Goal: Task Accomplishment & Management: Use online tool/utility

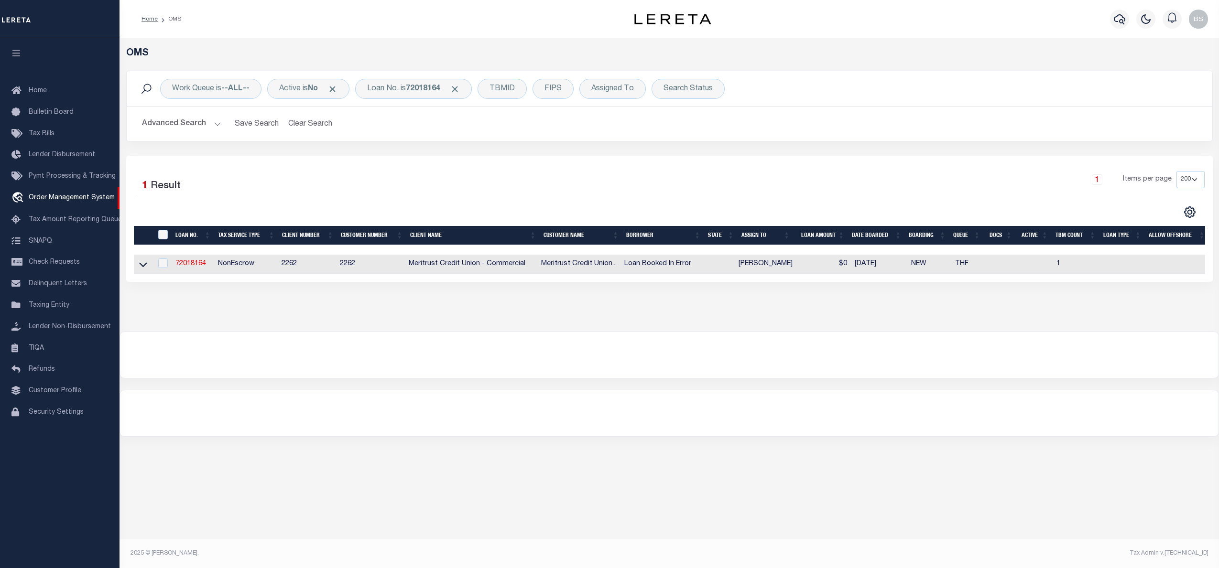
select select "200"
click at [413, 86] on b "72018164" at bounding box center [423, 89] width 34 height 8
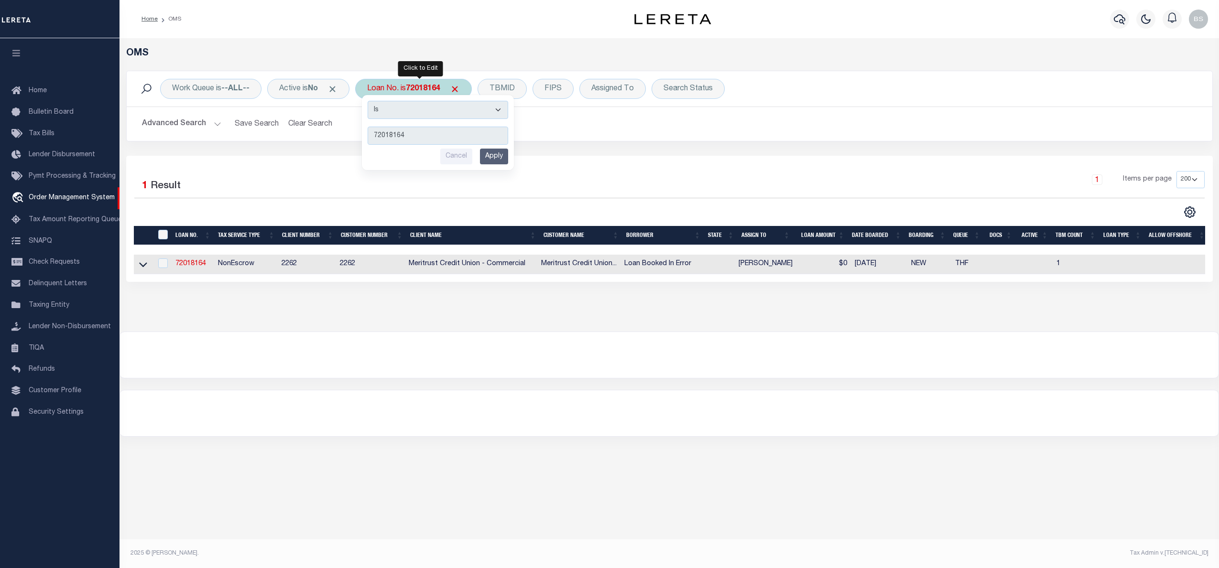
type input "8250508"
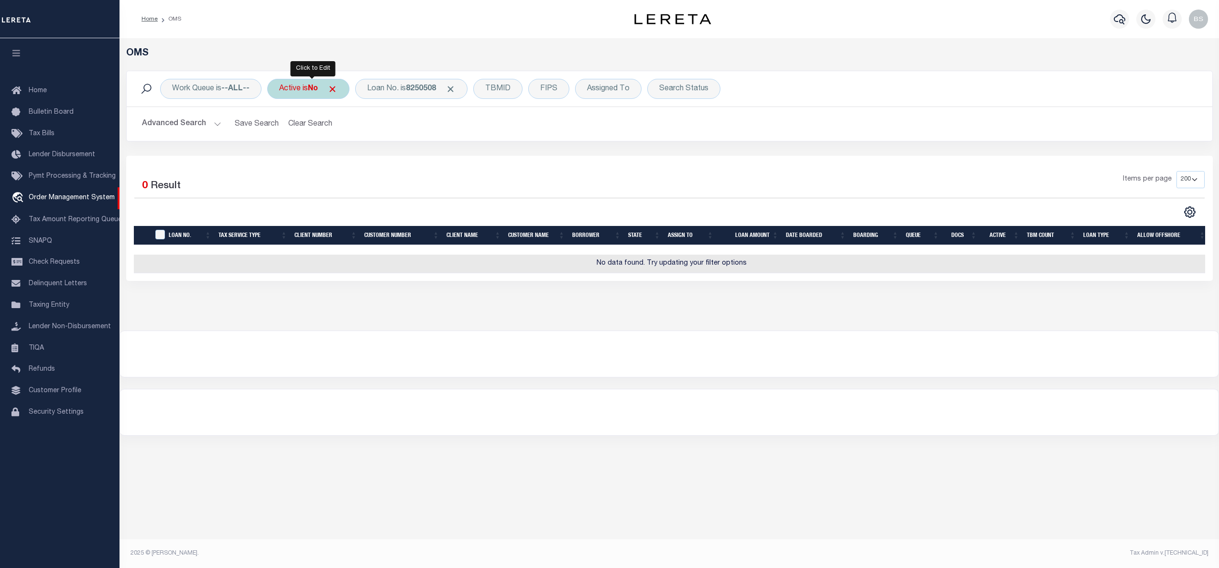
click at [313, 91] on b "No" at bounding box center [313, 89] width 10 height 8
click at [313, 132] on select "Yes No" at bounding box center [350, 136] width 141 height 18
select select "true"
click at [282, 128] on select "Yes No" at bounding box center [350, 136] width 141 height 18
click at [406, 158] on input "Apply" at bounding box center [406, 157] width 28 height 16
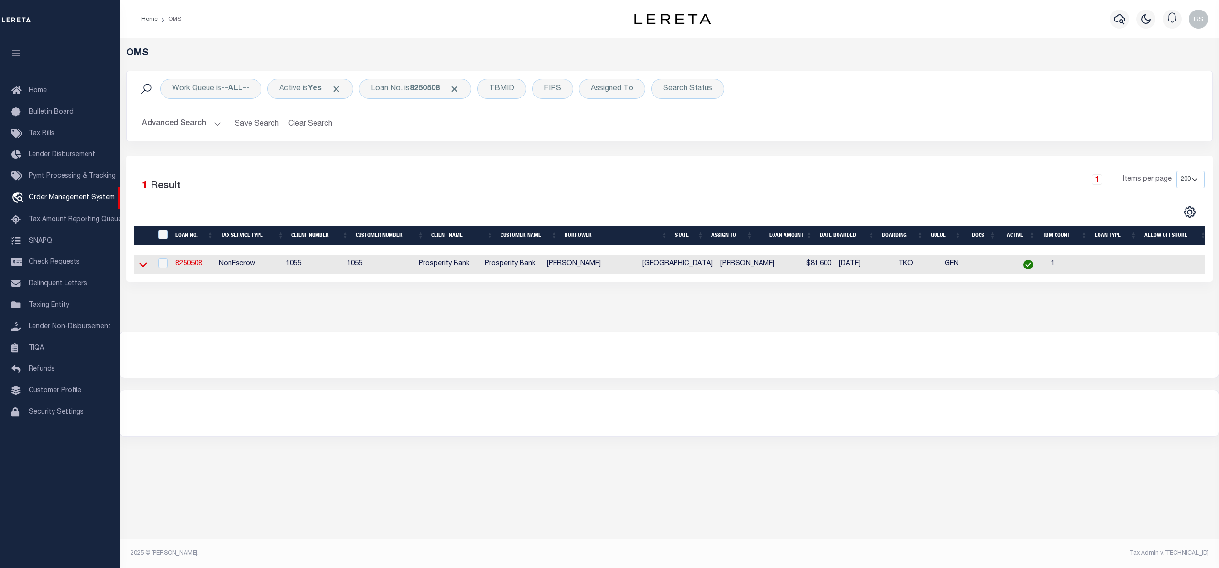
click at [143, 268] on icon at bounding box center [143, 265] width 8 height 5
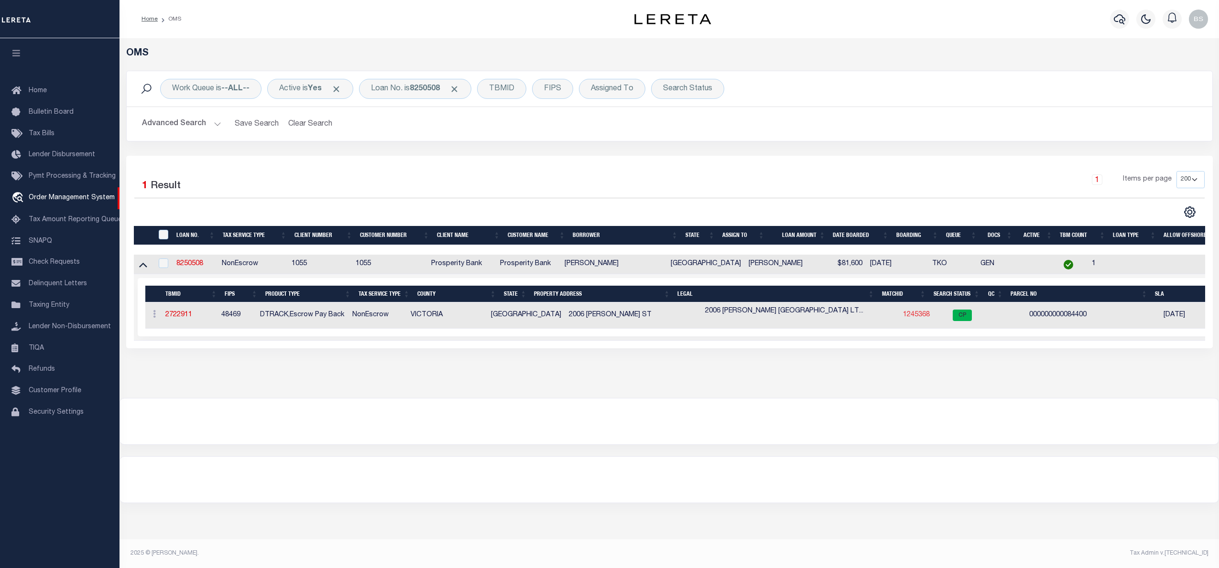
click at [904, 317] on link "1245368" at bounding box center [916, 315] width 27 height 7
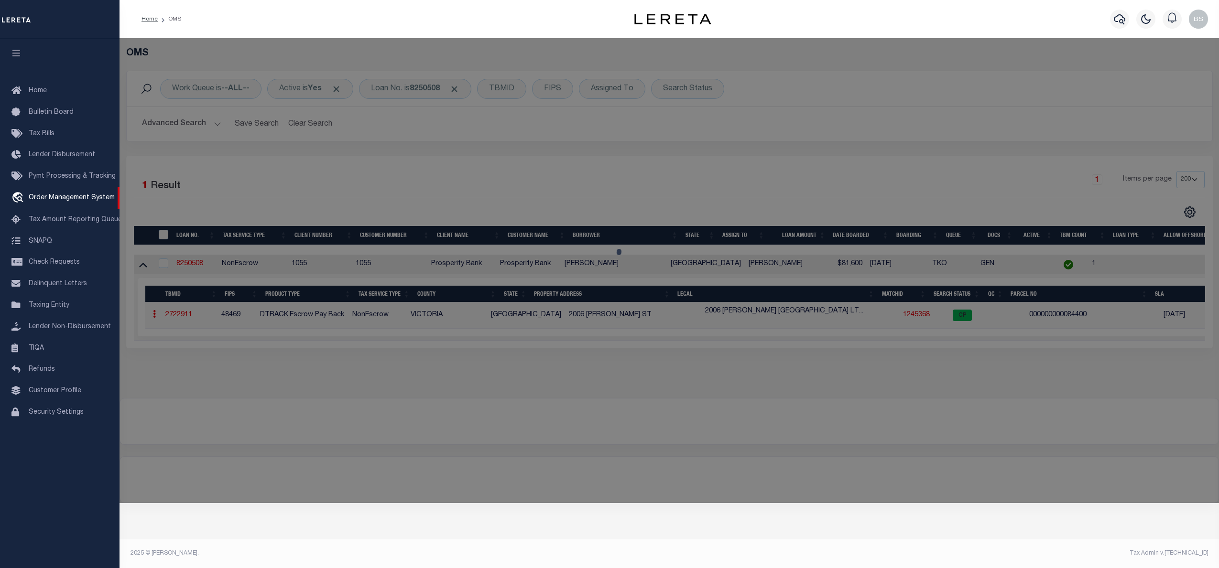
checkbox input "false"
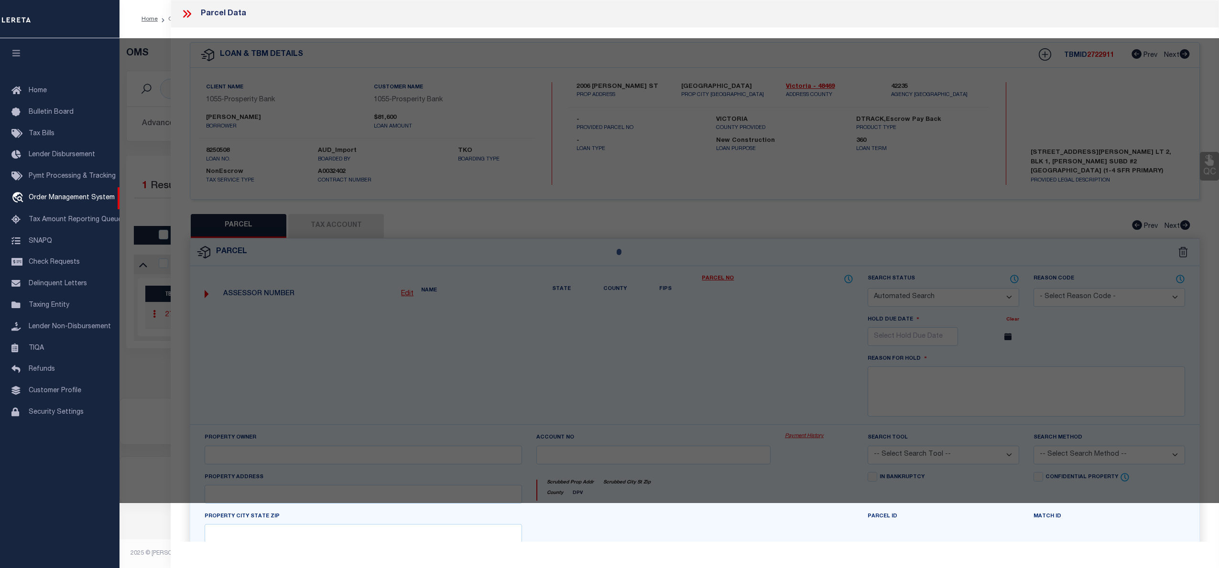
select select "CP"
type input "GONZALEZ ARMANDO JR"
type input "34105-001-00200"
select select
type input "2006 DUDLEY"
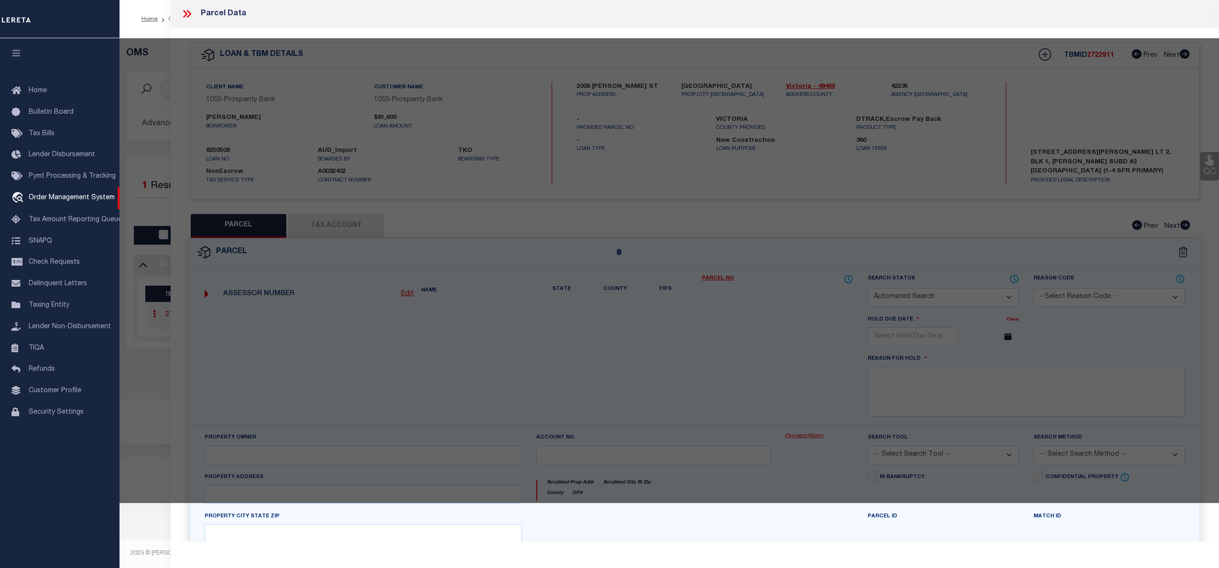
checkbox input "false"
type input "VICTORIA TX 77901"
type textarea "GONZALEZ SUBDIVISION NO 2 BLOCK 1 LOT 2 ACRES 0.500"
type textarea "Tax ID Special Project"
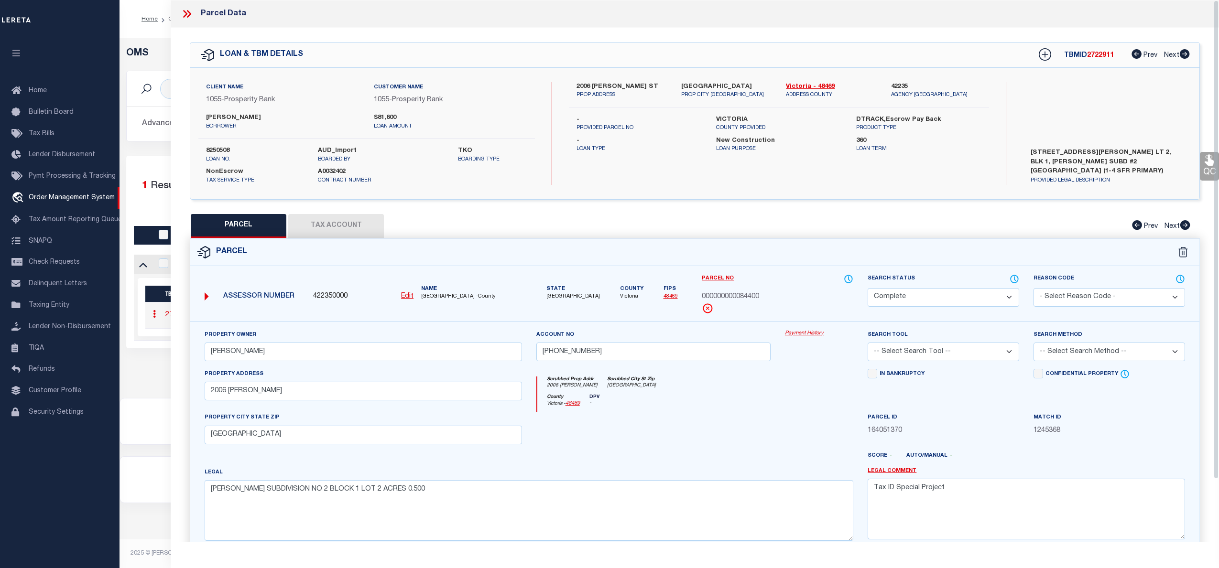
click at [808, 335] on link "Payment History" at bounding box center [819, 334] width 68 height 8
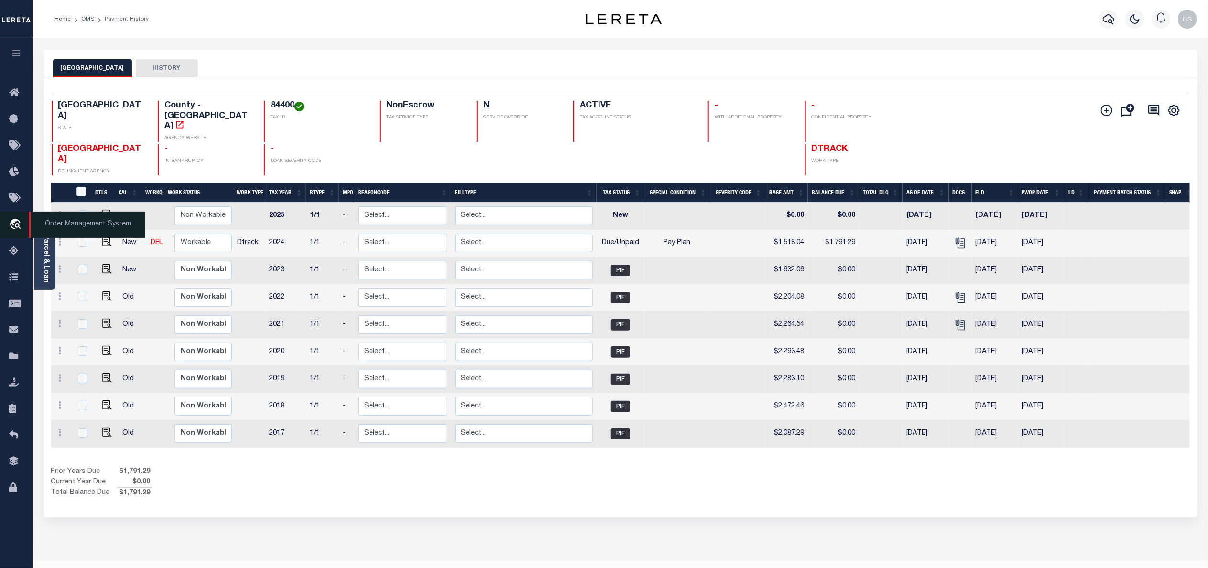
click at [56, 224] on span "Order Management System" at bounding box center [87, 225] width 117 height 26
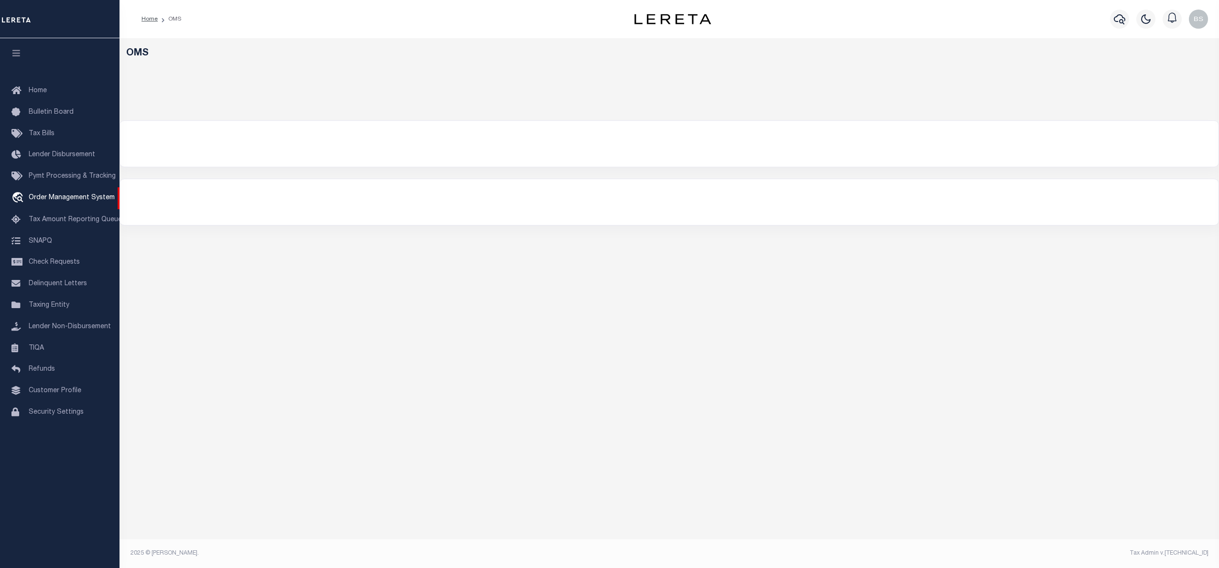
select select "200"
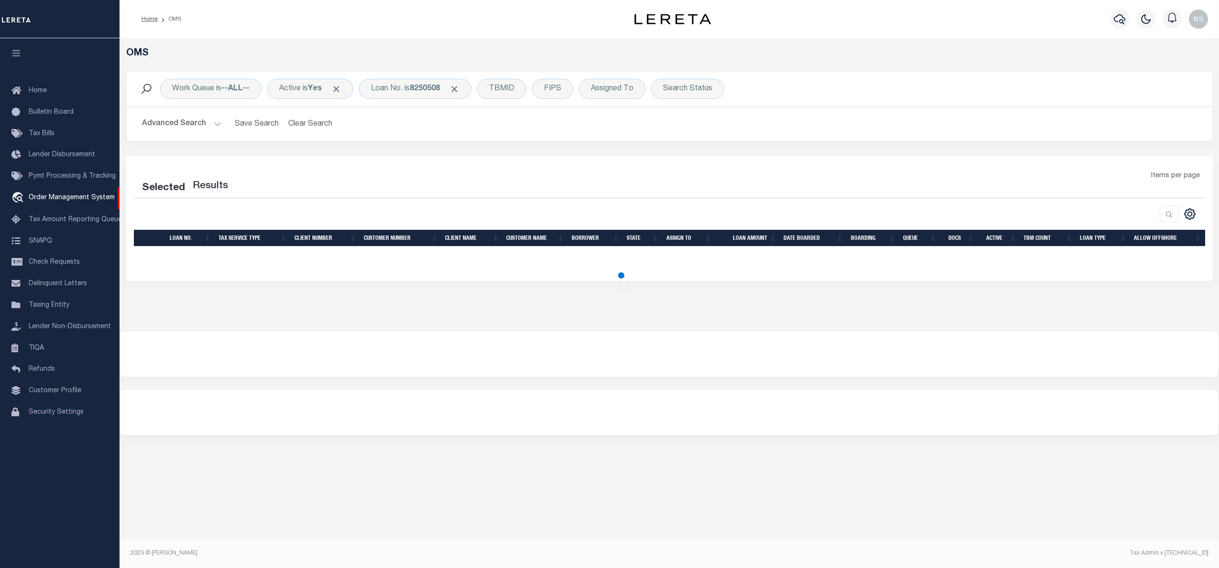
select select "200"
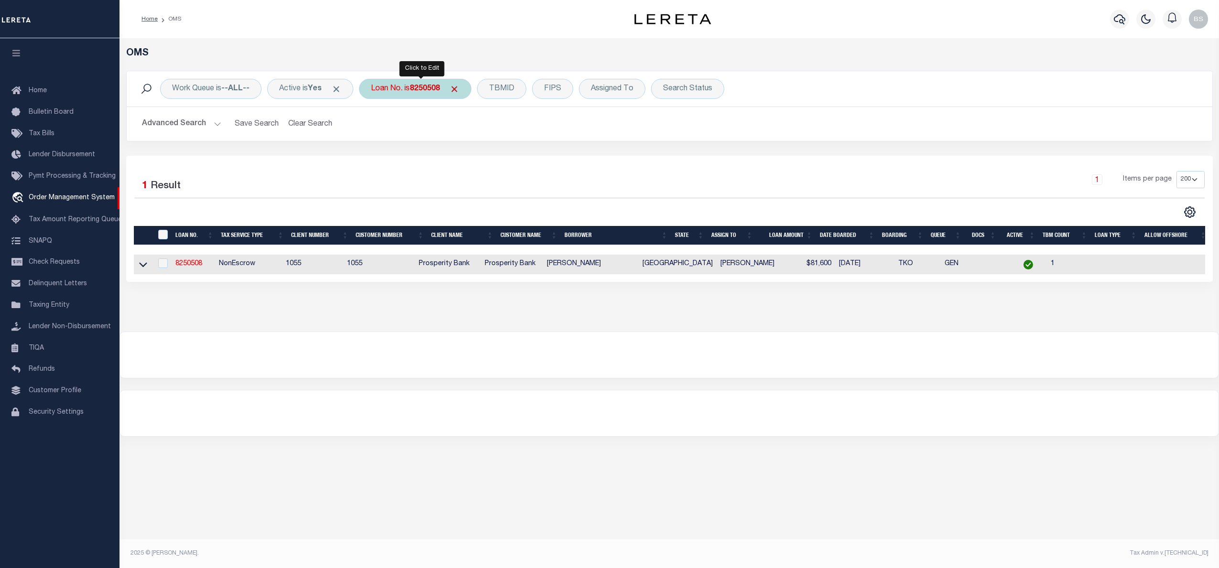
click at [412, 87] on div "Loan No. is 8250508" at bounding box center [415, 89] width 112 height 20
type input "10022872"
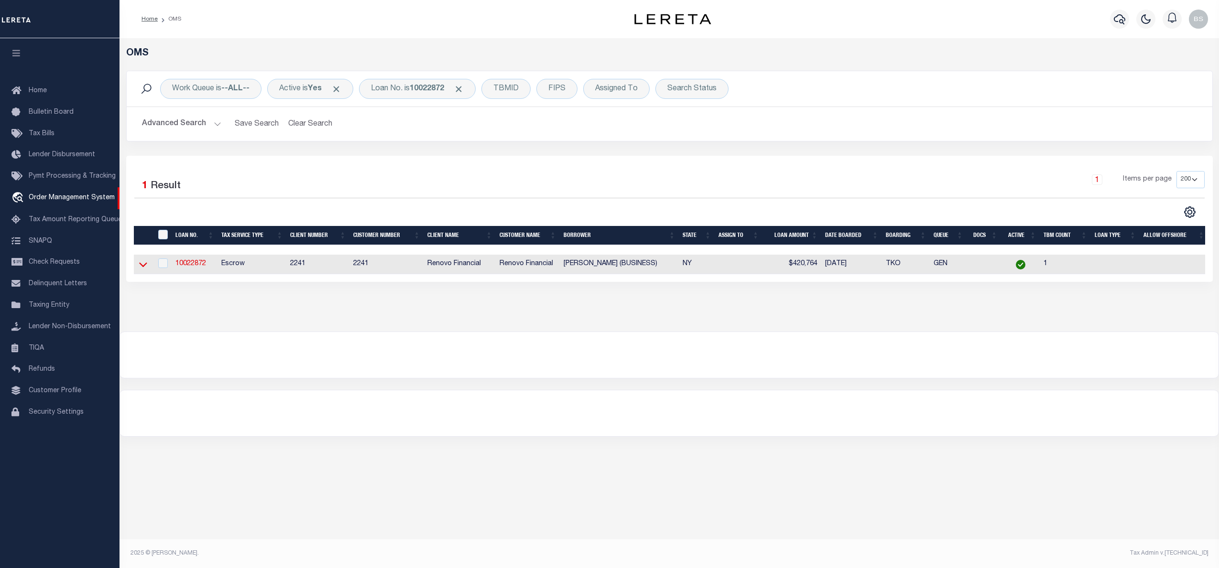
click at [140, 267] on icon at bounding box center [143, 265] width 8 height 10
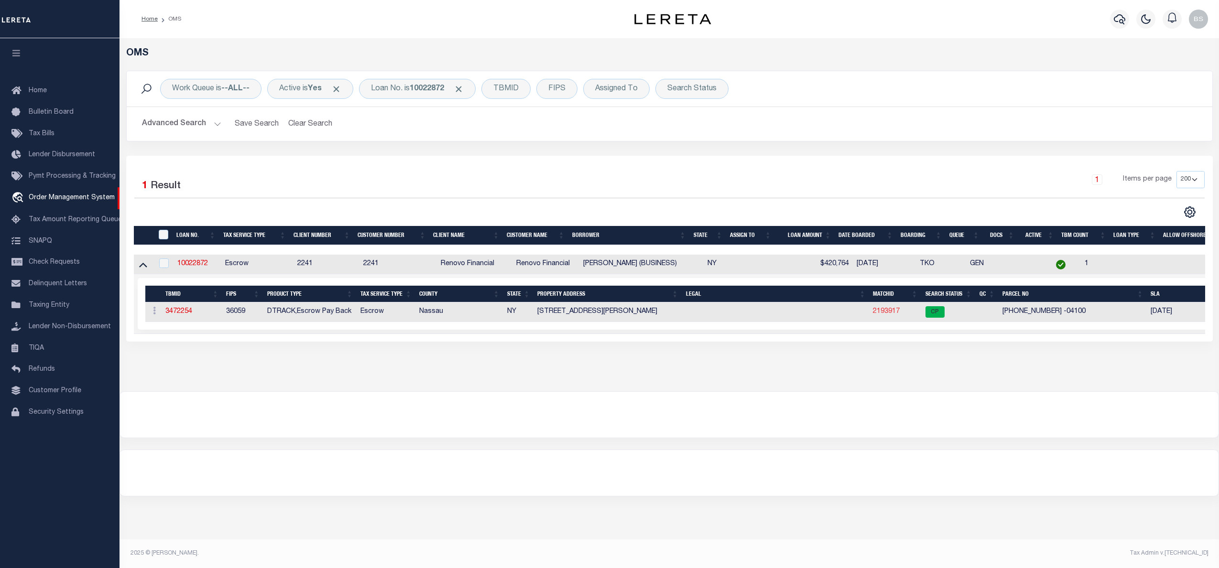
click at [887, 313] on link "2193917" at bounding box center [886, 311] width 27 height 7
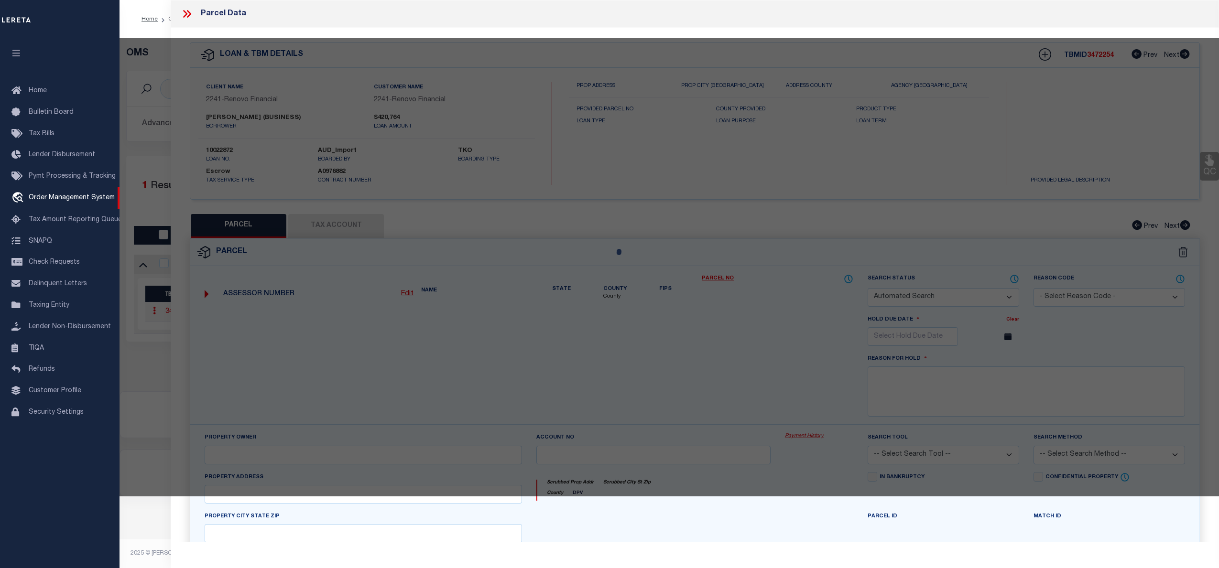
checkbox input "false"
select select "CP"
type input "FRANCIS,MARIE"
select select "ATL"
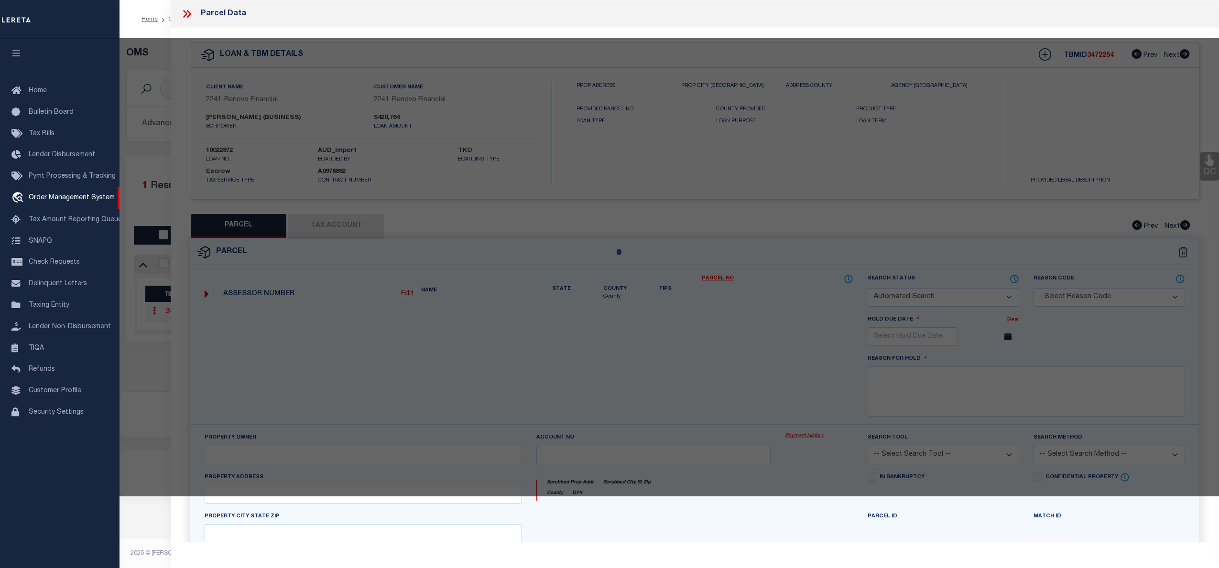
select select "ADD"
type input "214 GIBSON BLVD"
checkbox input "false"
type input "VALLEY STREAM, NY 11581"
type textarea "TOWN #1 SCH DIST 014"
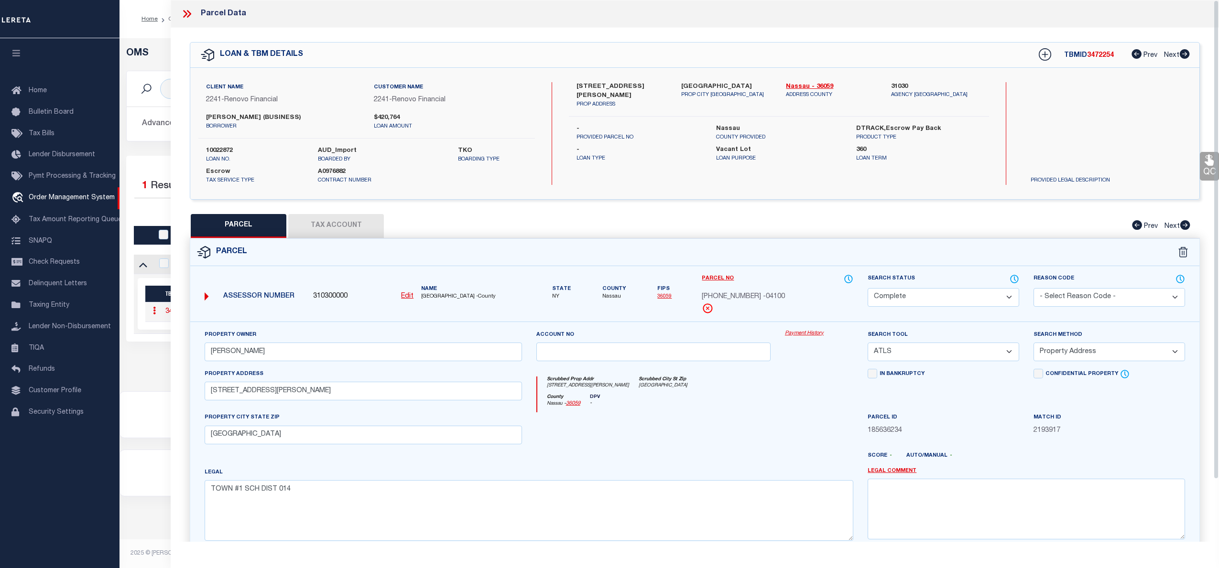
click at [808, 331] on link "Payment History" at bounding box center [819, 334] width 68 height 8
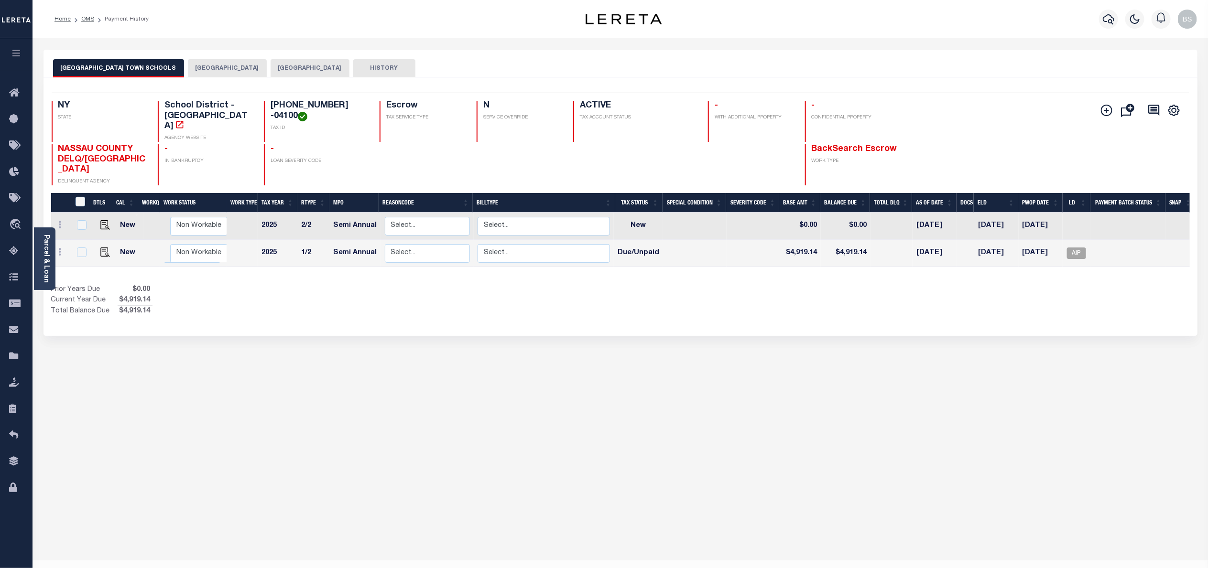
click at [210, 69] on button "VALLEY STREAM VILLAGE" at bounding box center [227, 68] width 79 height 18
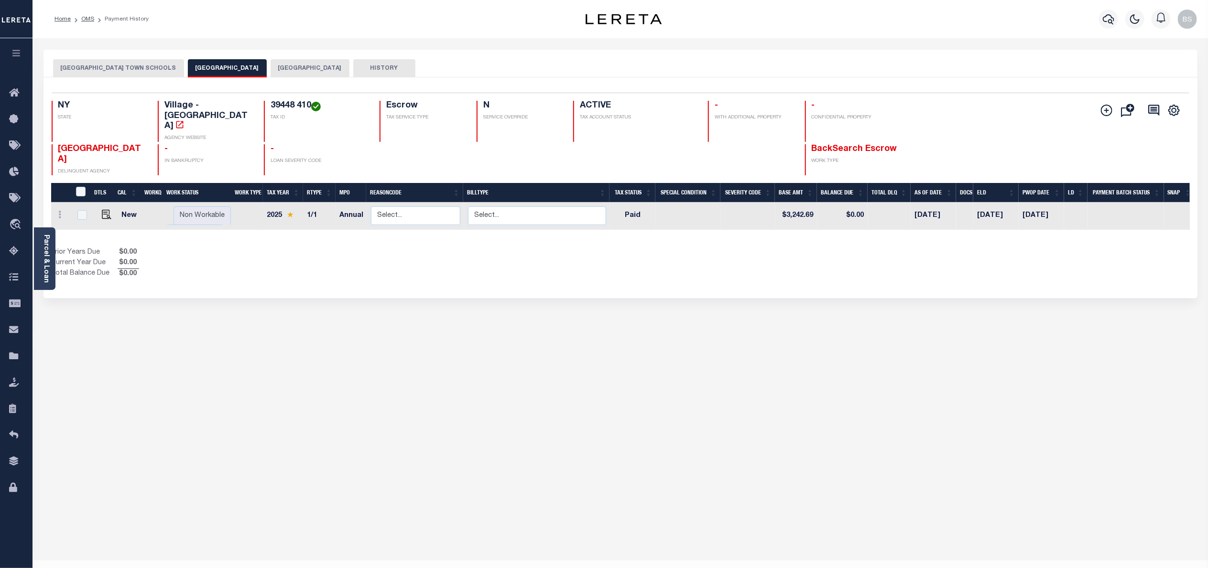
click at [277, 69] on button "HEMPSTEAD TOWN" at bounding box center [310, 68] width 79 height 18
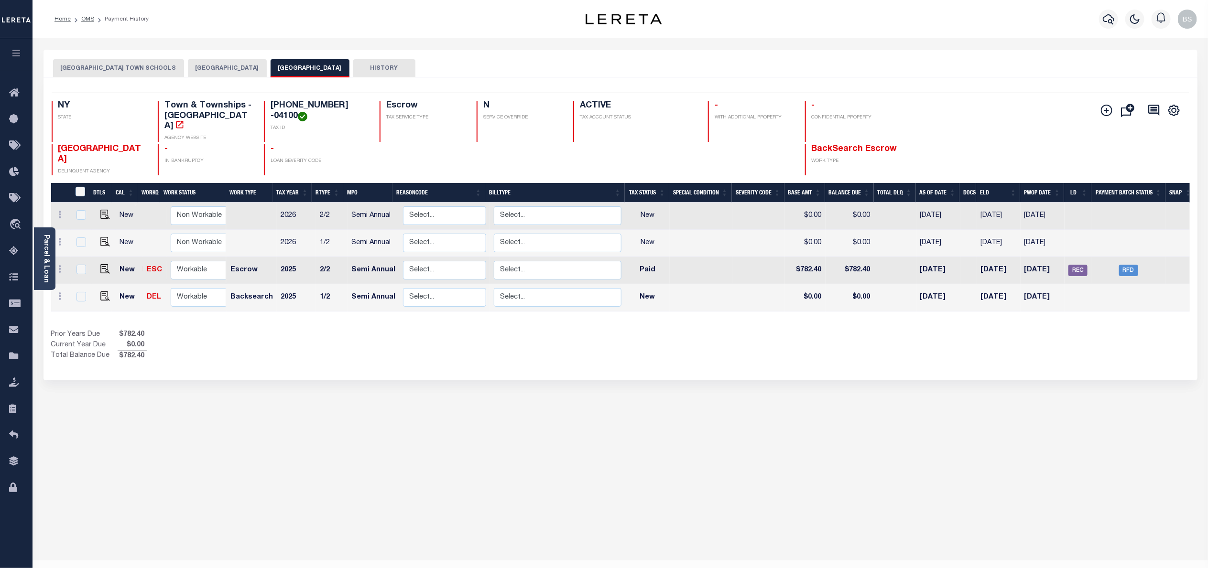
click at [109, 66] on button "HEMPSTEAD TOWN SCHOOLS" at bounding box center [118, 68] width 131 height 18
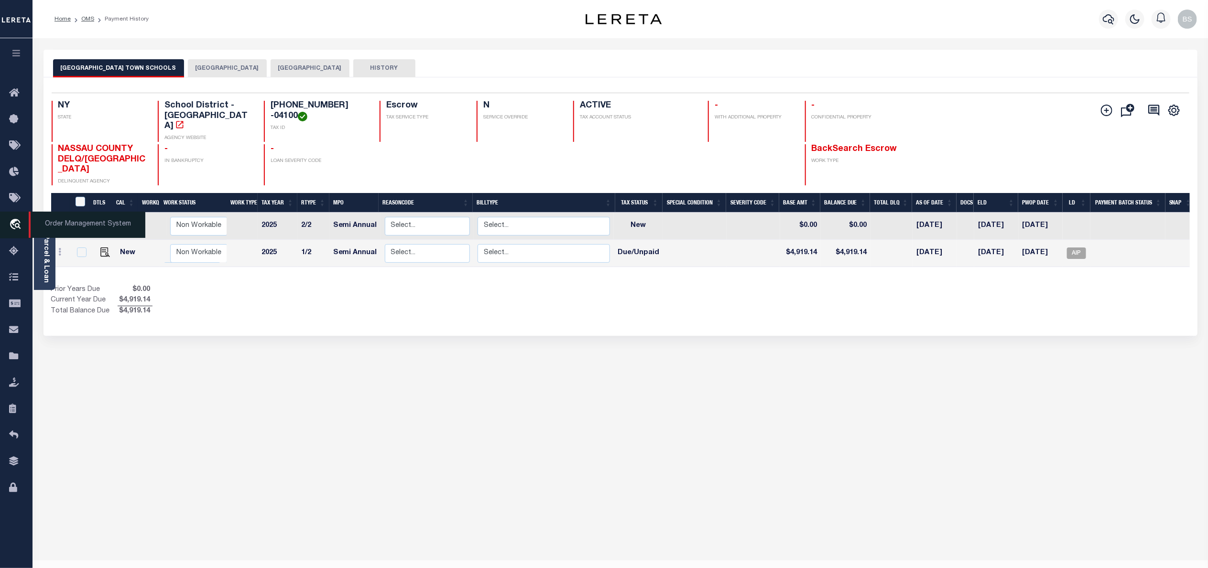
click at [72, 226] on span "Order Management System" at bounding box center [87, 225] width 117 height 26
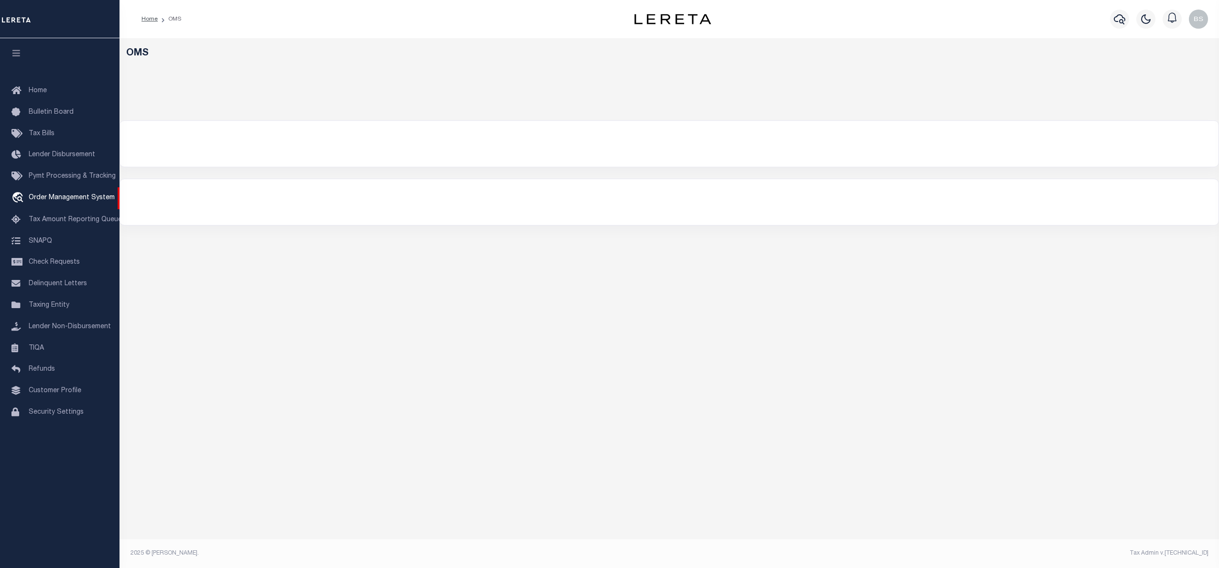
select select "200"
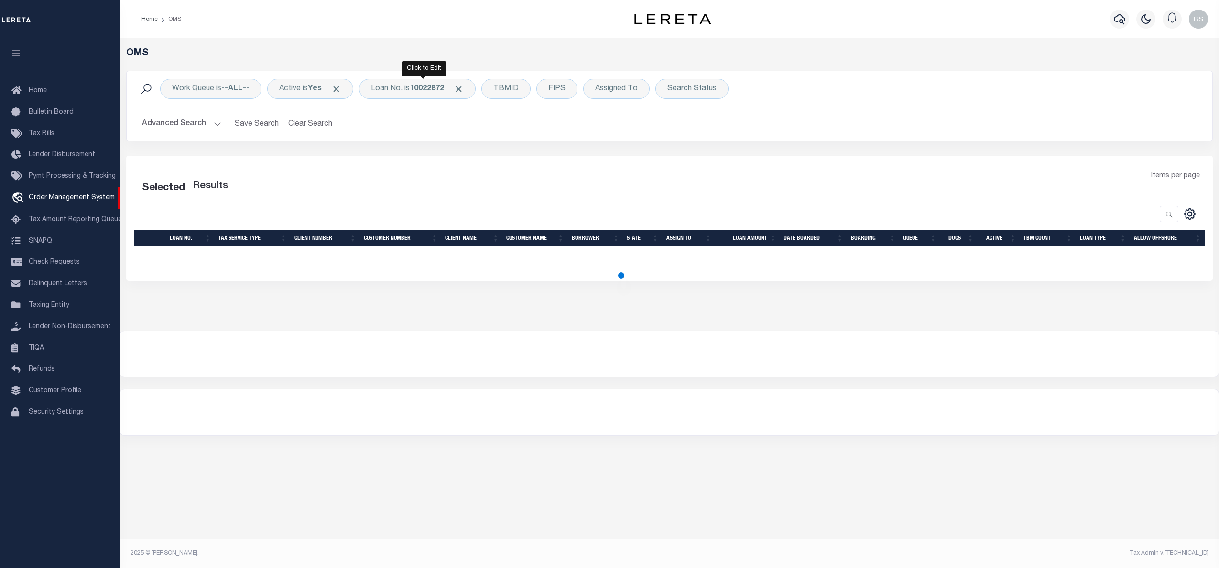
select select "200"
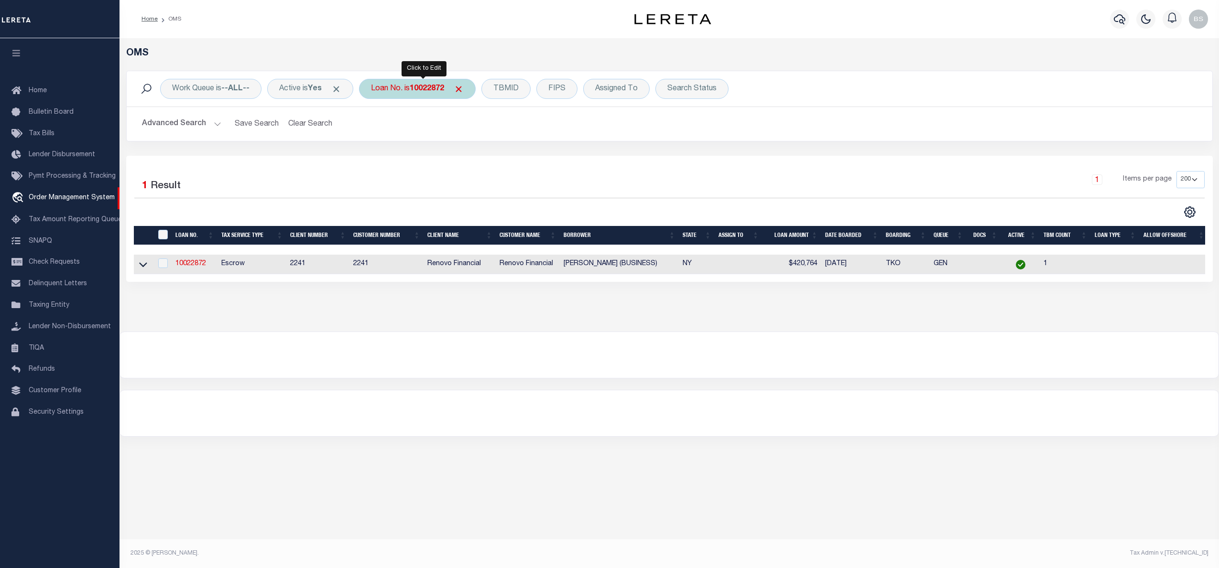
click at [411, 87] on div "Loan No. is 10022872" at bounding box center [417, 89] width 117 height 20
type input "24262ND"
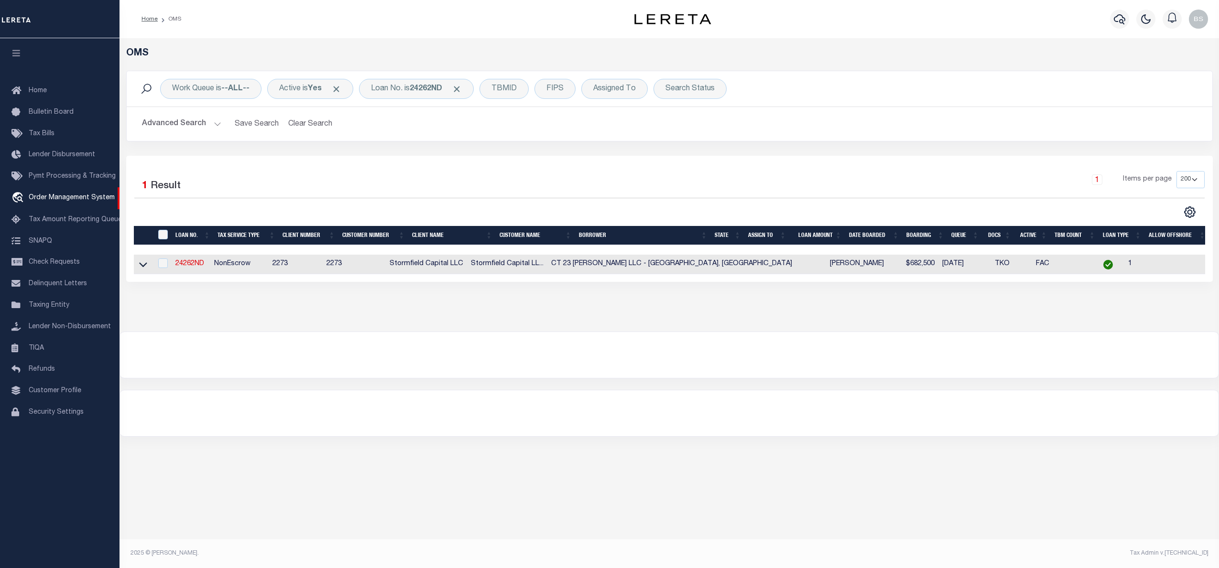
click at [137, 270] on td at bounding box center [143, 265] width 19 height 20
checkbox input "true"
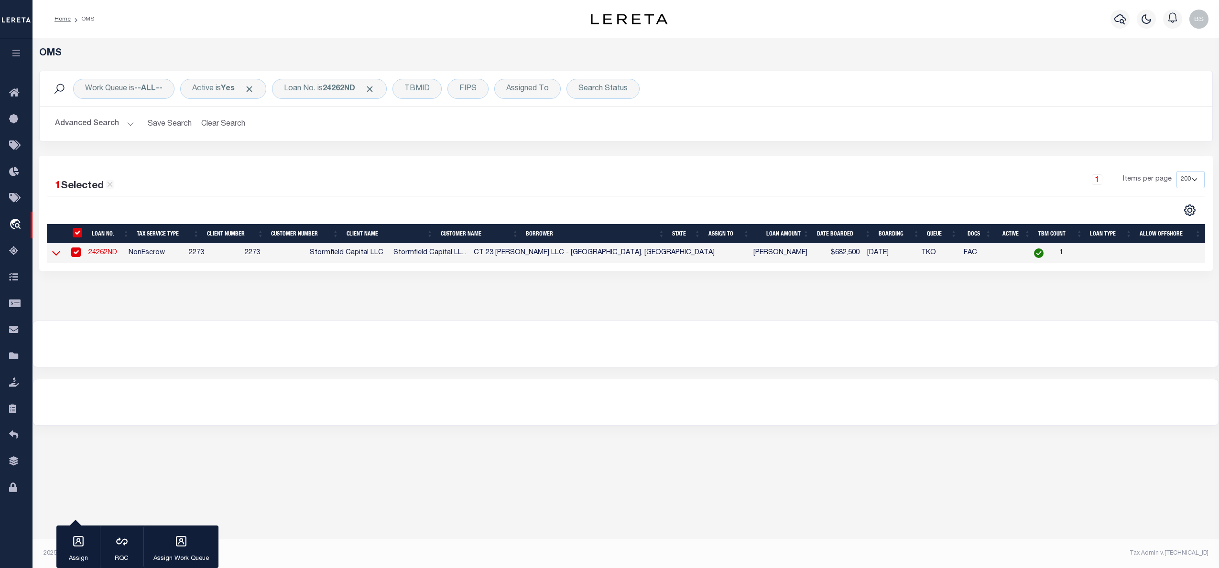
click at [56, 255] on icon at bounding box center [56, 253] width 8 height 10
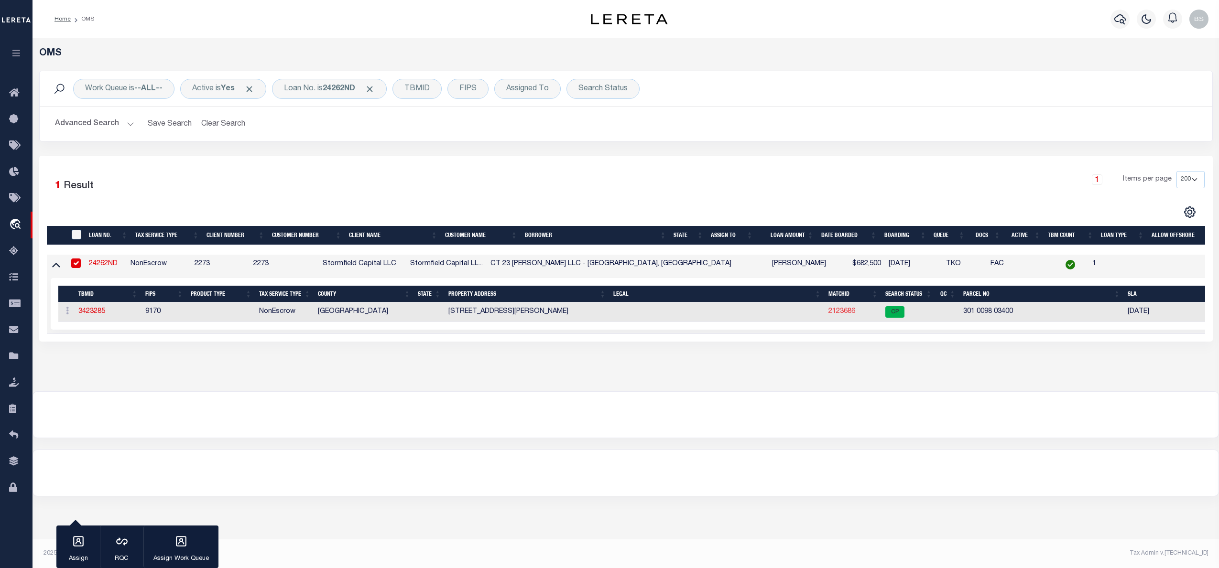
click at [848, 313] on link "2123686" at bounding box center [841, 311] width 27 height 7
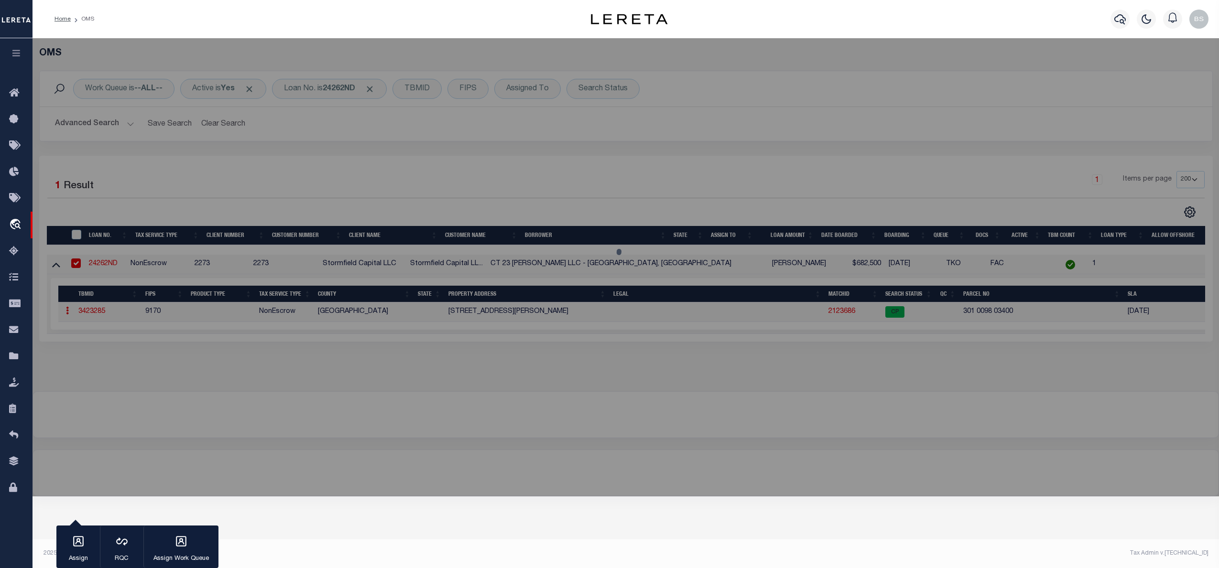
checkbox input "false"
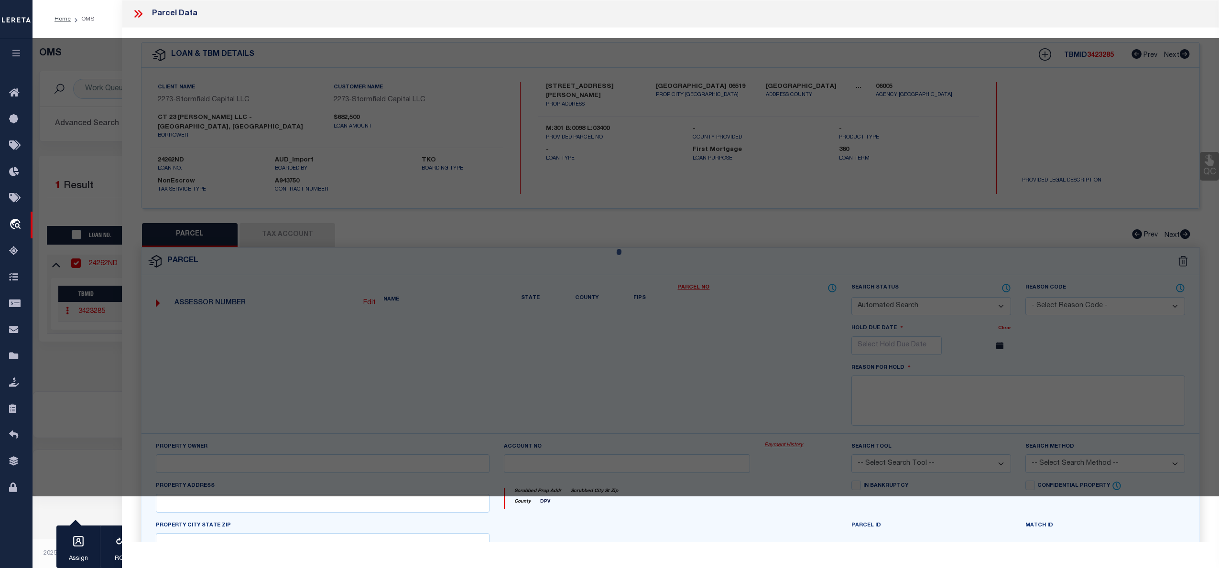
select select "CP"
type input "CT 23 [PERSON_NAME] LLC"
select select
type input "23 HALLOCK ST"
checkbox input "false"
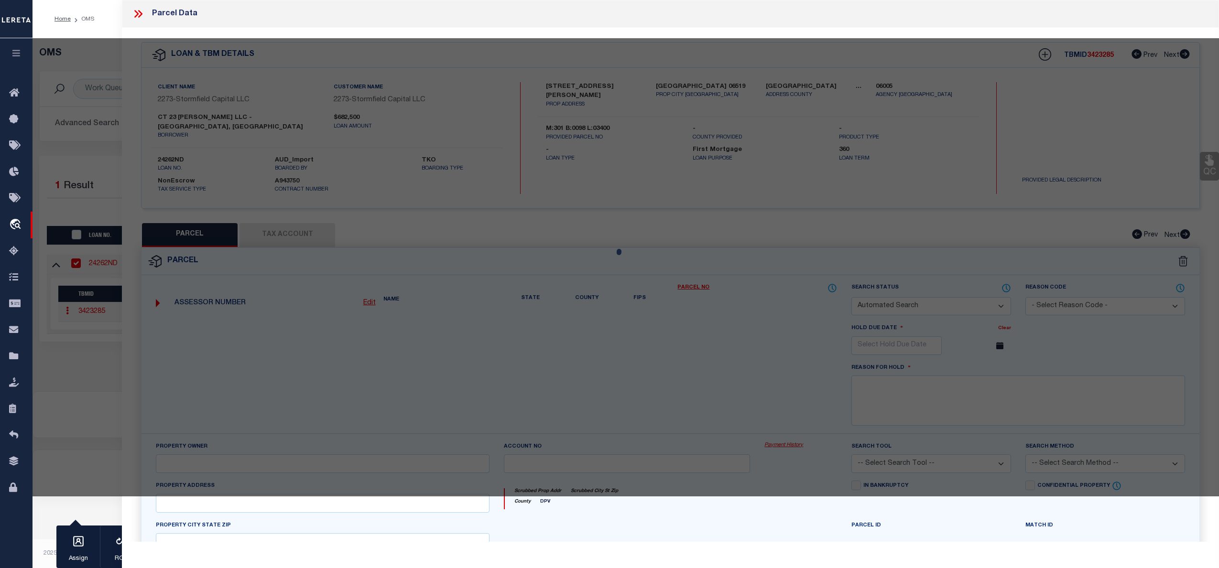
type input "[GEOGRAPHIC_DATA] 06519"
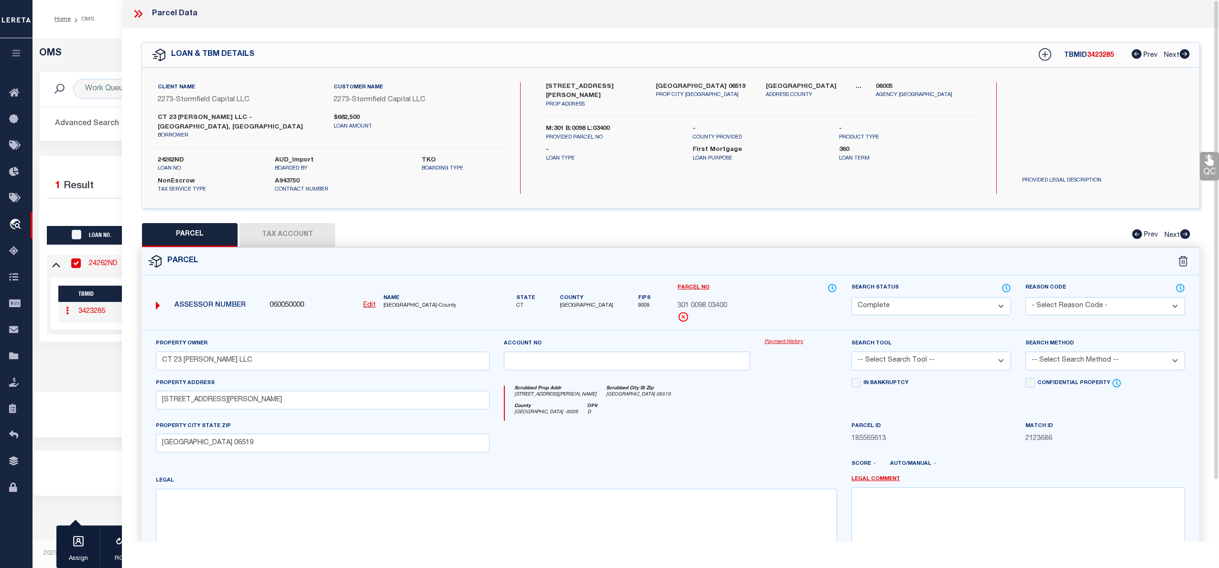
click at [777, 338] on link "Payment History" at bounding box center [800, 342] width 73 height 8
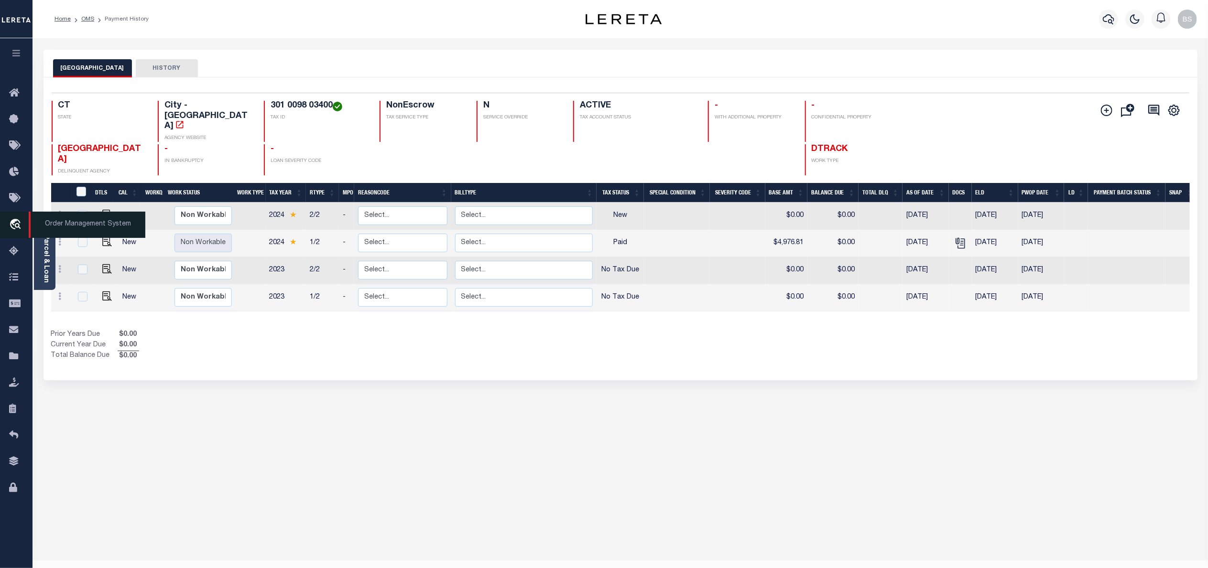
click at [63, 224] on span "Order Management System" at bounding box center [87, 225] width 117 height 26
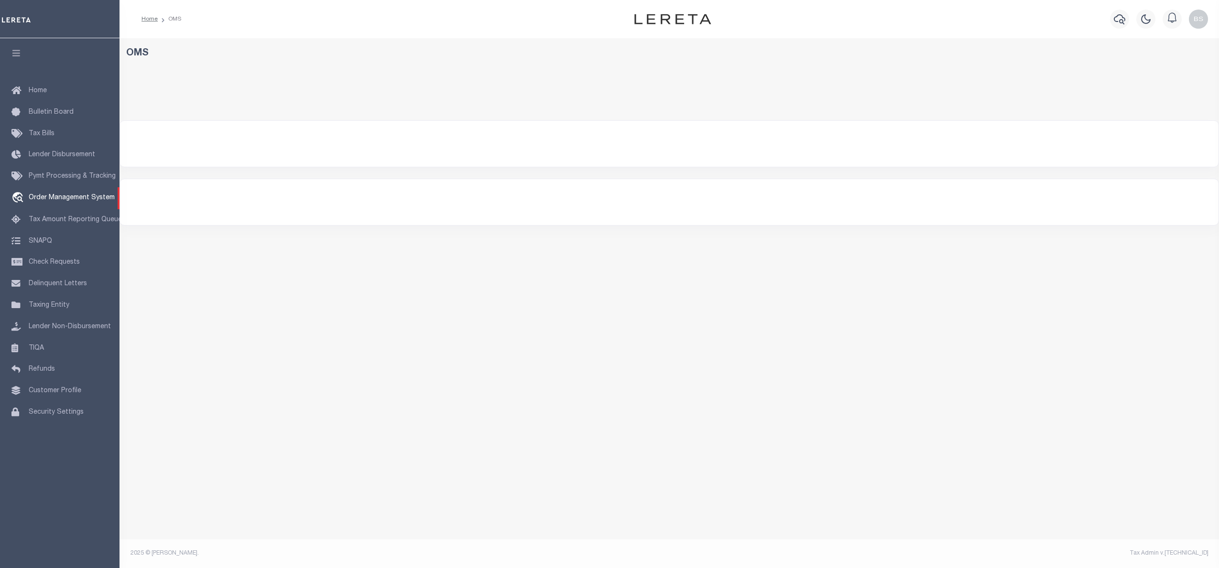
select select "200"
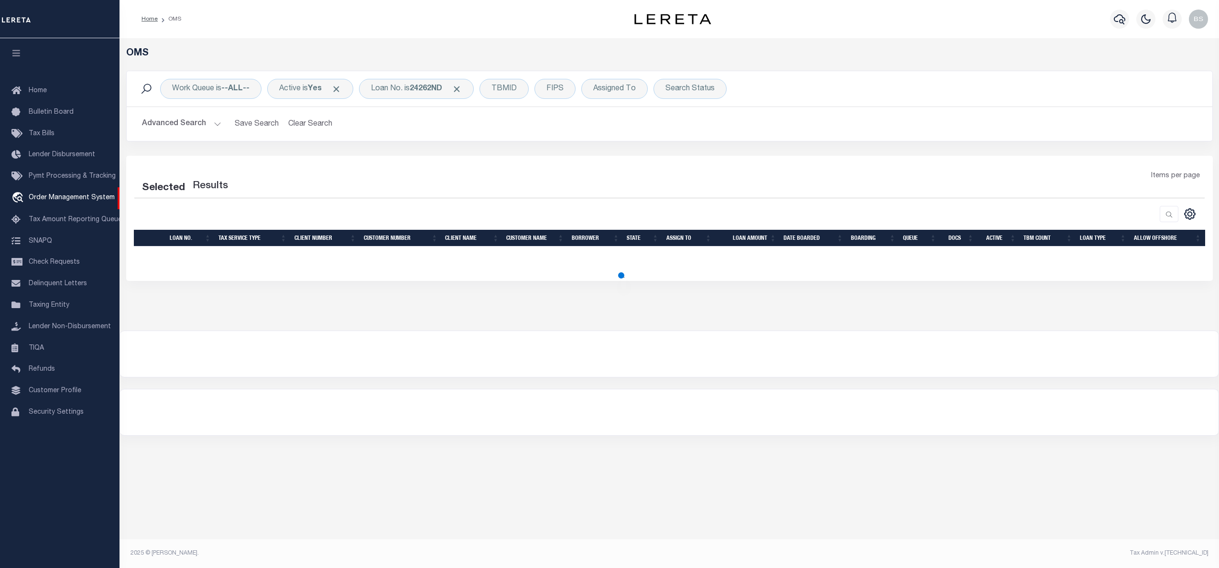
select select "200"
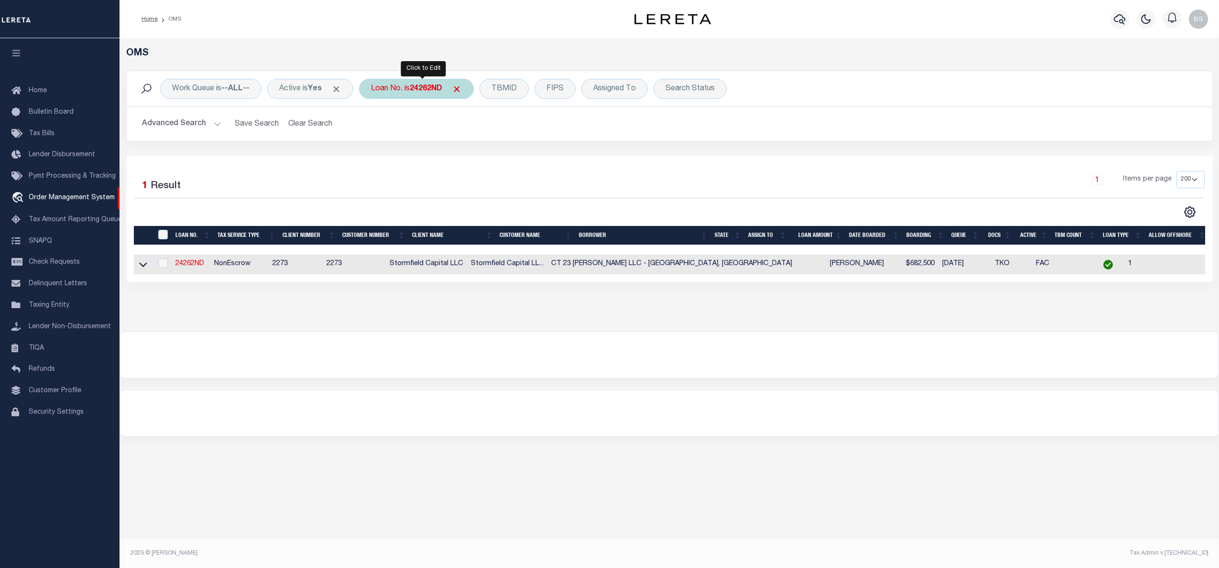
click at [404, 87] on div "Loan No. is 24262ND" at bounding box center [416, 89] width 115 height 20
type input "251010980"
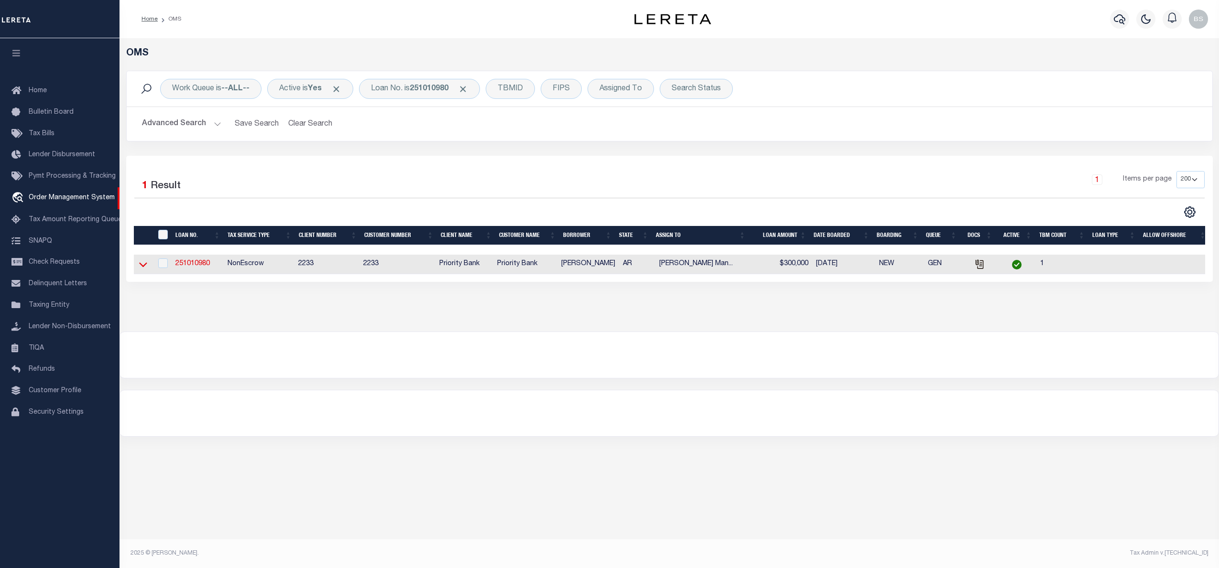
click at [142, 264] on icon at bounding box center [143, 265] width 8 height 10
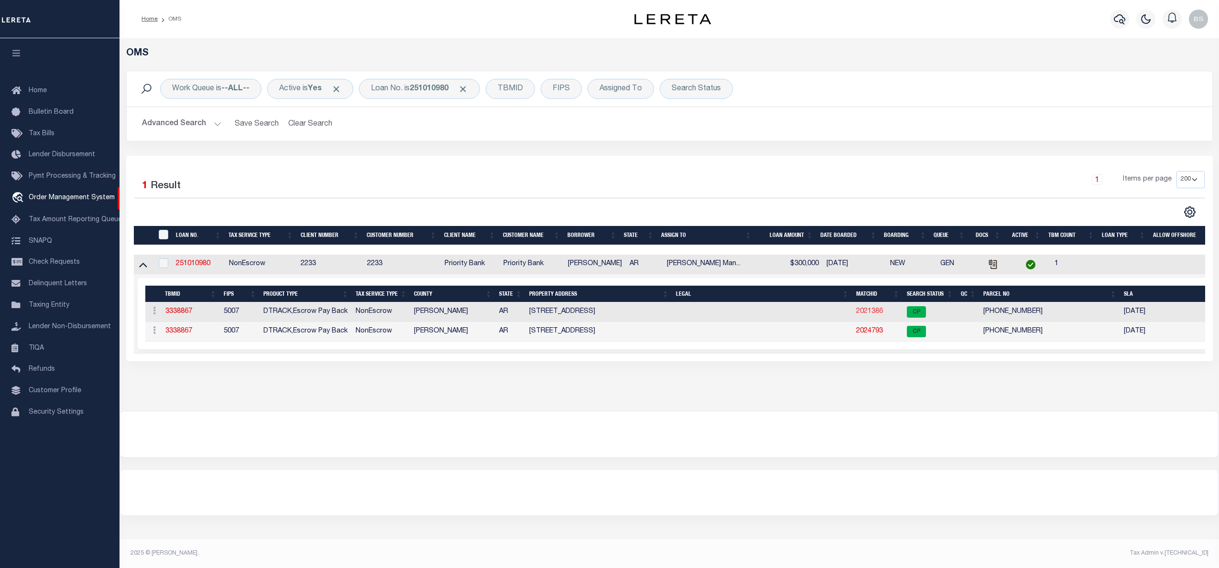
click at [883, 315] on link "2021386" at bounding box center [869, 311] width 27 height 7
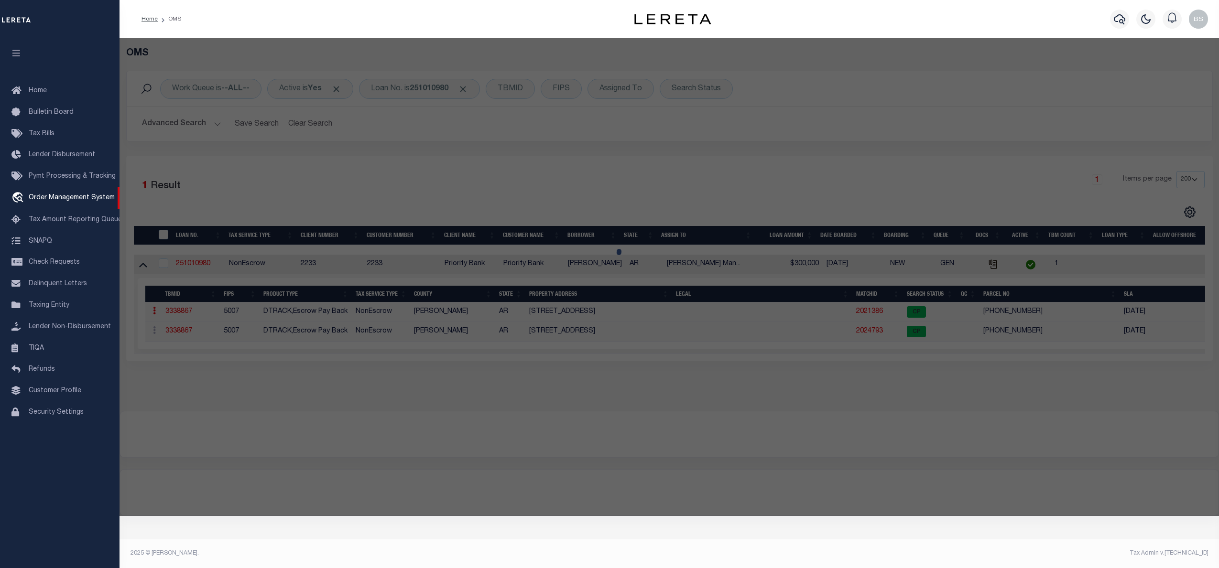
checkbox input "false"
select select "CP"
type input "SWARTZ, KENT P"
select select "AGW"
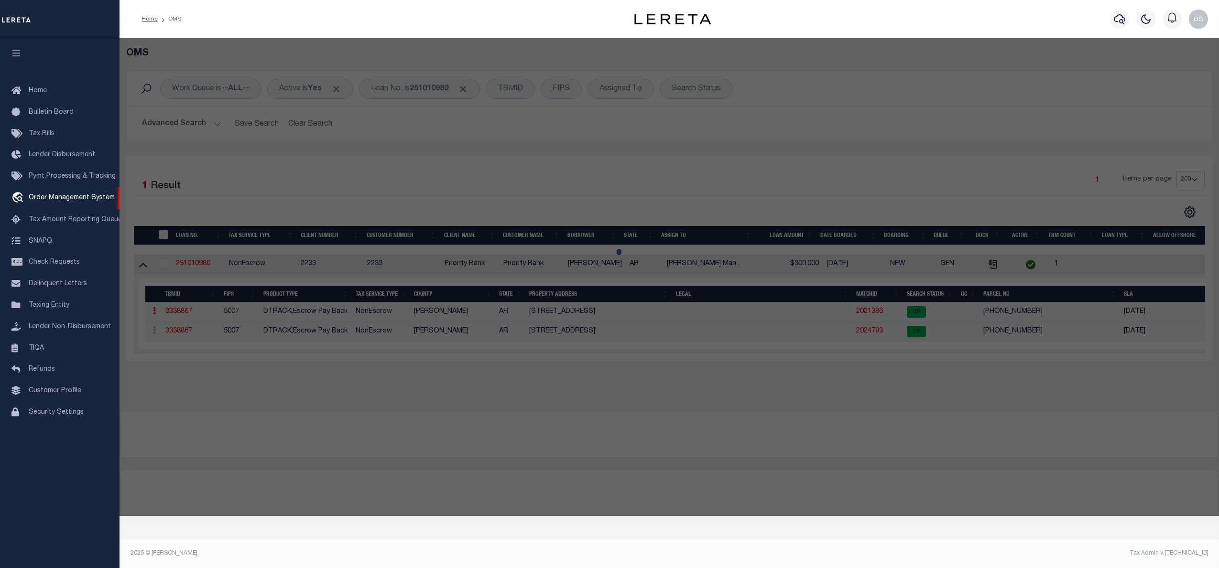
select select
type input "[STREET_ADDRESS]"
checkbox input "false"
type input "AR"
type textarea "Total Acres: 0.43 Timber Acres: 0.00 Sec-Twp-Rng: 09-19-28 Lot/Block: 2/ Subdiv…"
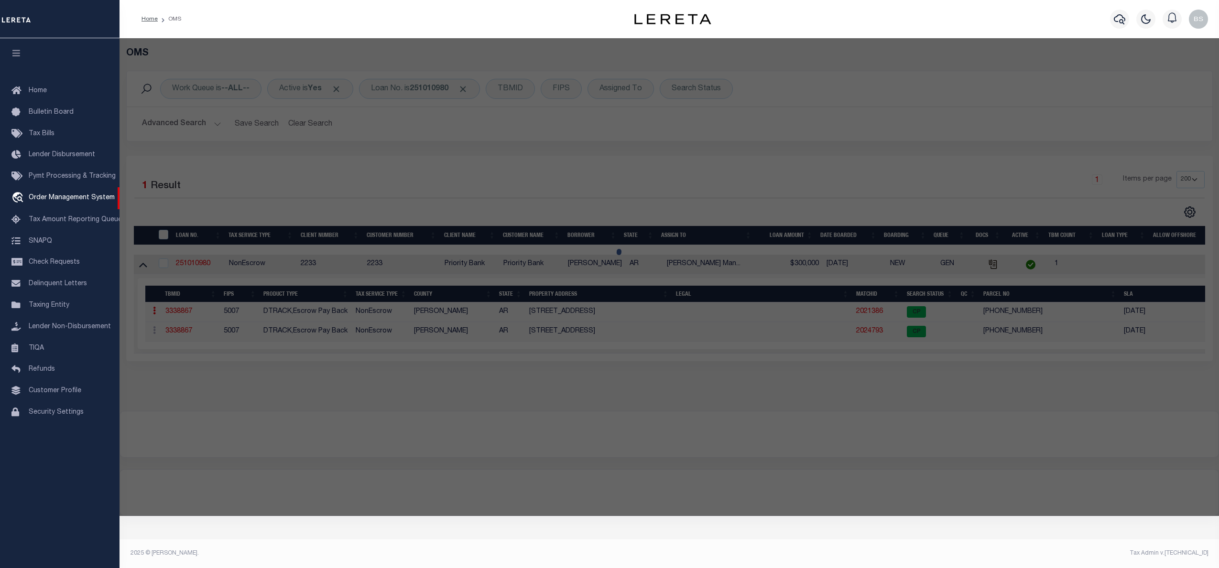
type textarea "Completed based on given legal document"
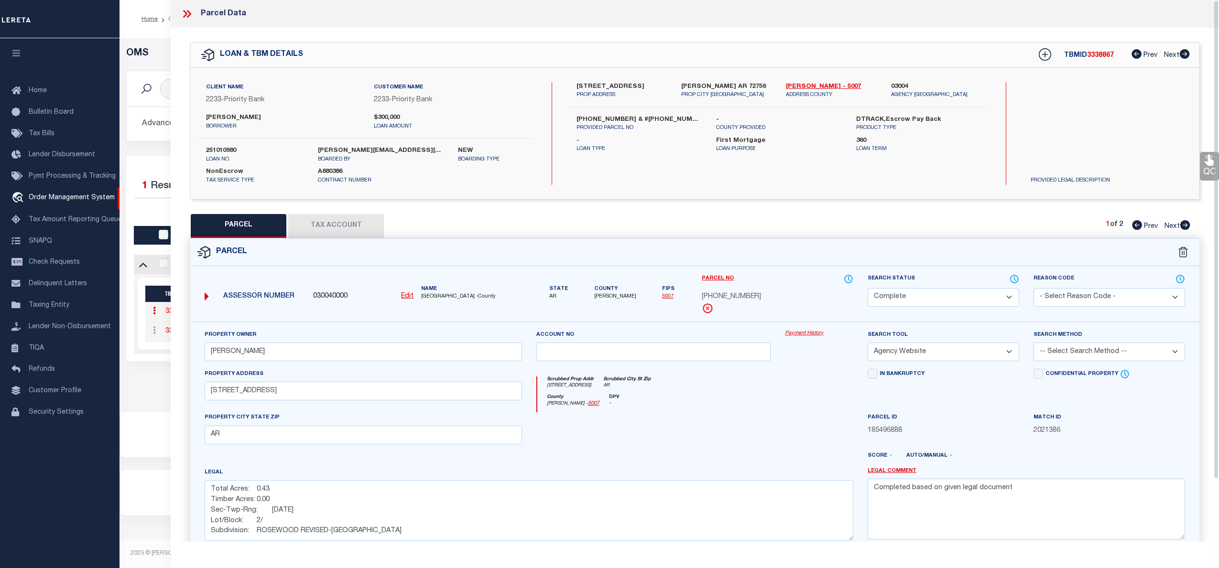
click at [801, 333] on link "Payment History" at bounding box center [819, 334] width 68 height 8
click at [190, 15] on icon at bounding box center [189, 14] width 4 height 8
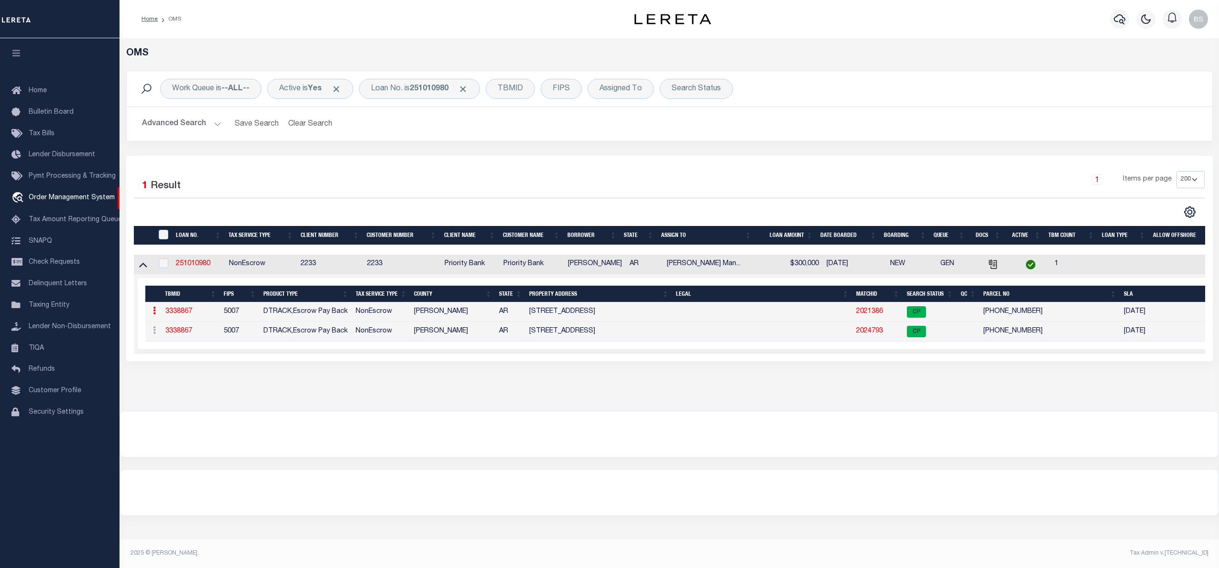
click at [872, 330] on td "2024793" at bounding box center [877, 332] width 51 height 20
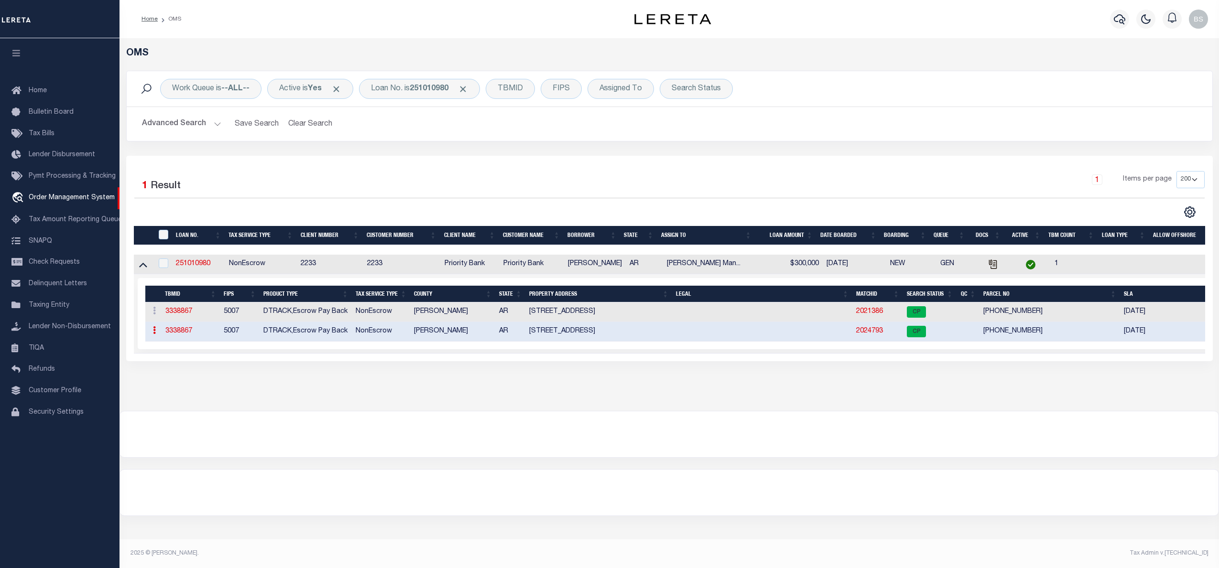
click at [872, 335] on link "2024793" at bounding box center [869, 331] width 27 height 7
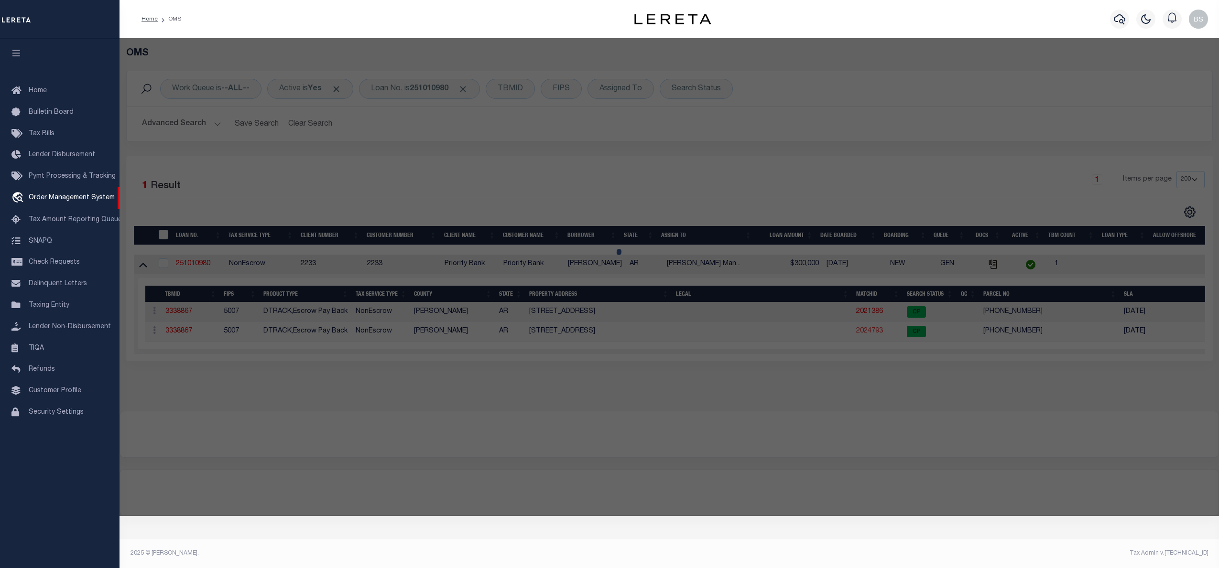
select select "AS"
select select
checkbox input "false"
select select "CP"
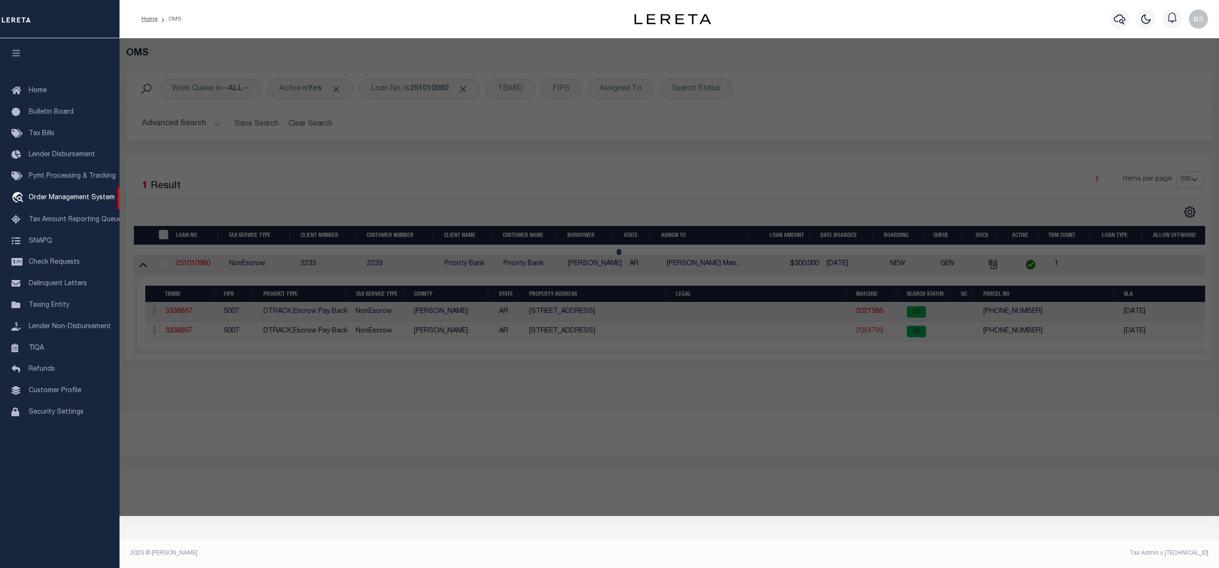
type input "SWARTZ, KENT P"
select select "AGW"
select select
type input "18428 COPPERMINE RD"
checkbox input "false"
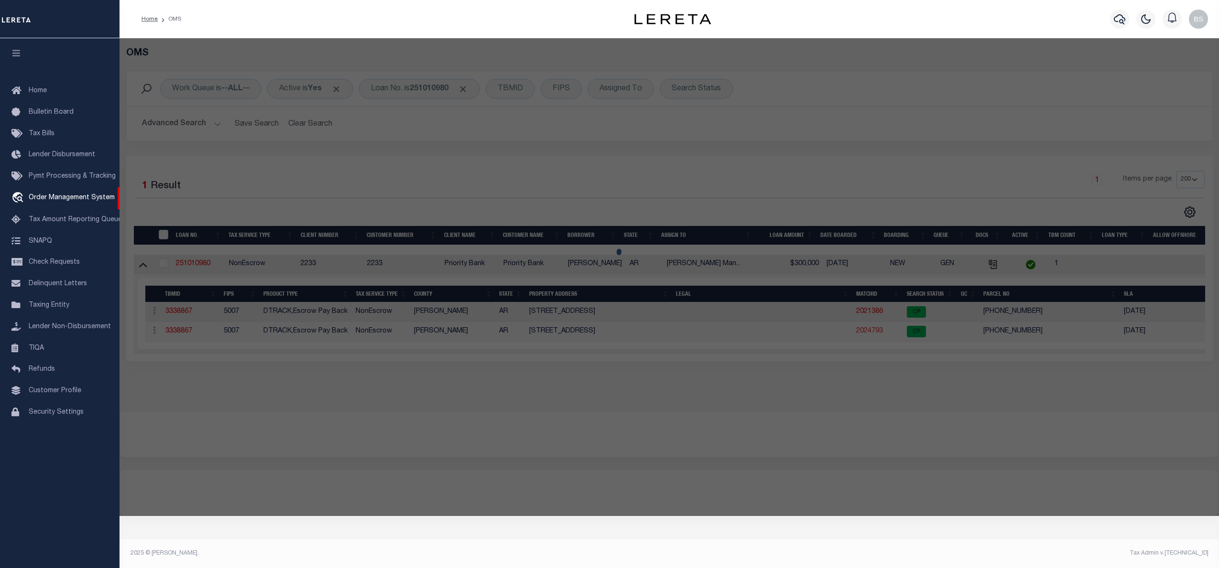
type input "[PERSON_NAME] AR 72756"
type textarea "Total Acres: 0.50 Timber Acres: 0.00 Sec-Twp-Rng: [DATE] Lot/Block: 4, N PT 6/ …"
type textarea "Completed based on given Legal Document"
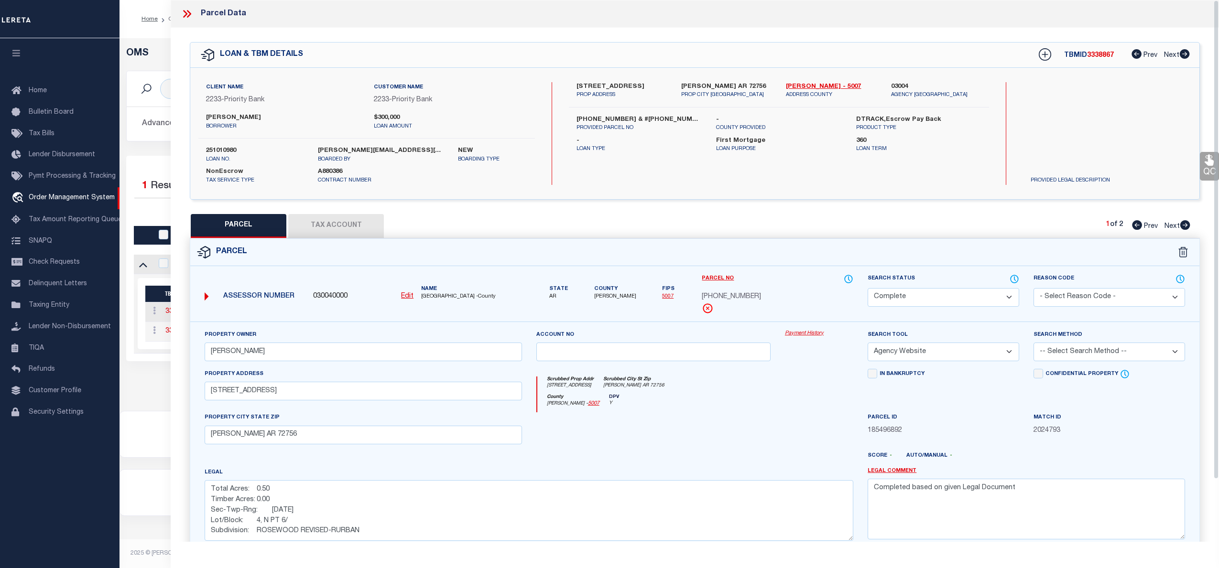
click at [820, 333] on link "Payment History" at bounding box center [819, 334] width 68 height 8
